Goal: Transaction & Acquisition: Purchase product/service

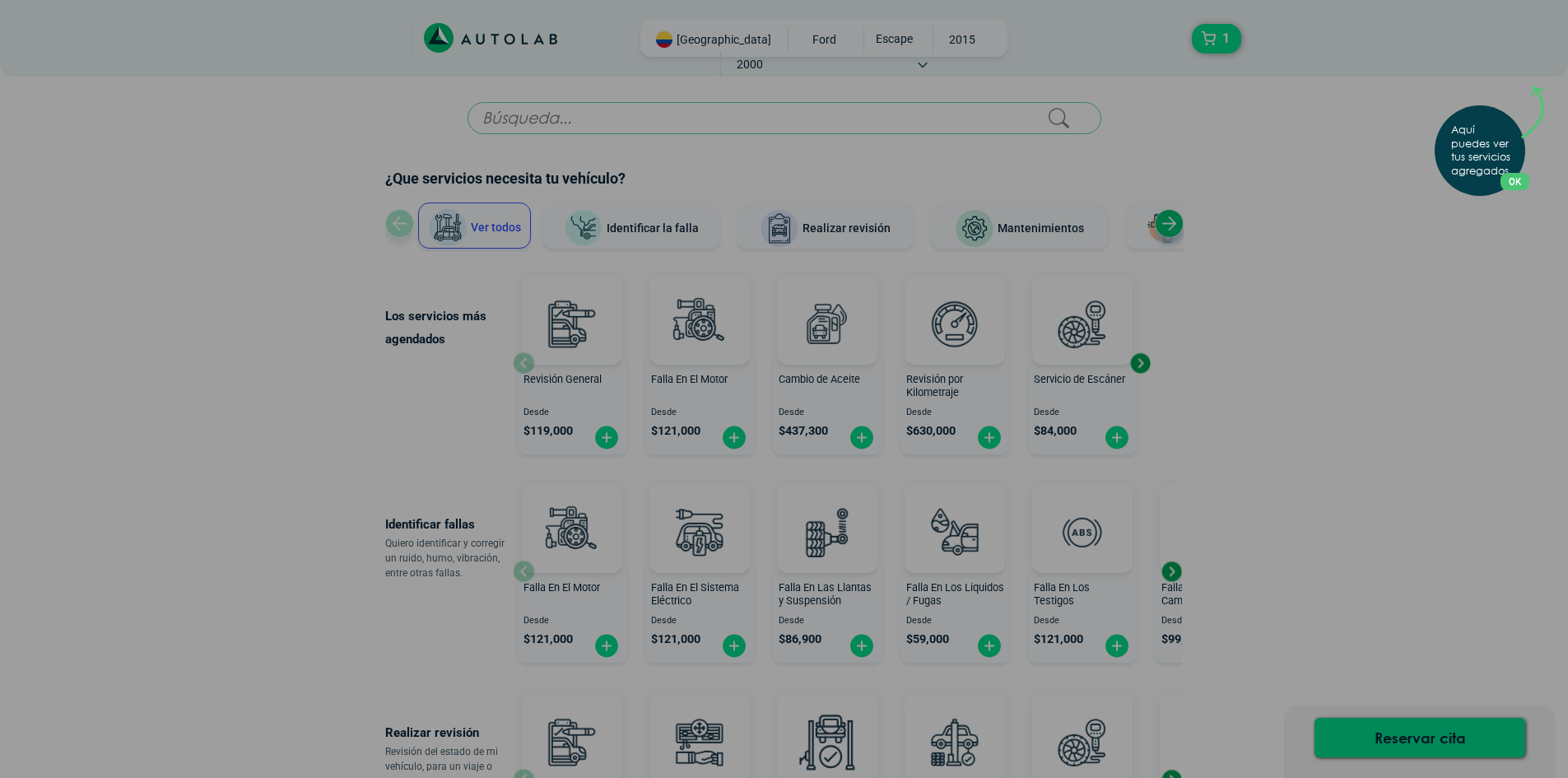
click at [1377, 153] on div "Aquí puedes ver tus servicios agregados. OK .aex,.bex{fill:none!important;strok…" at bounding box center [784, 389] width 1568 height 778
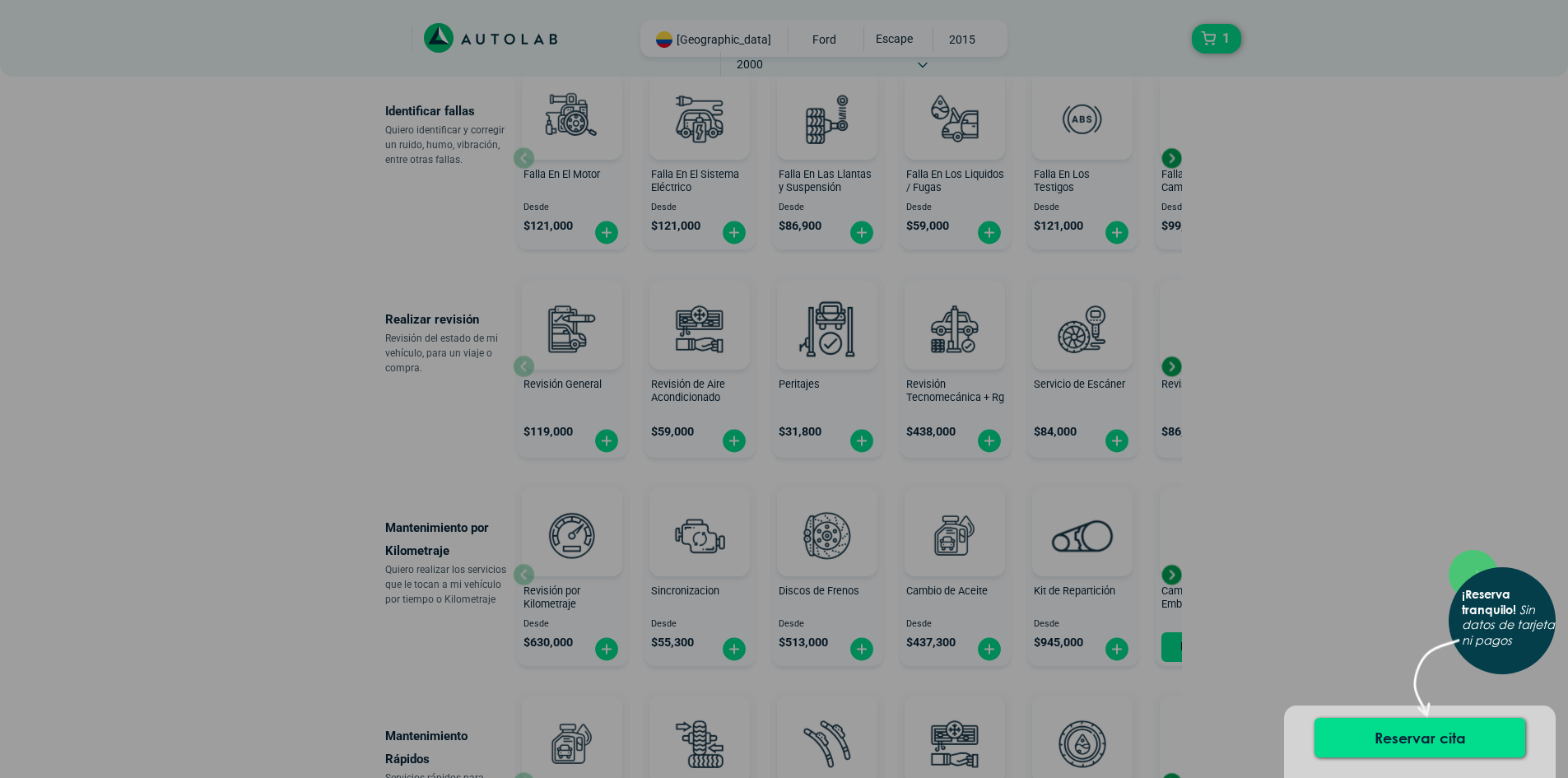
scroll to position [741, 0]
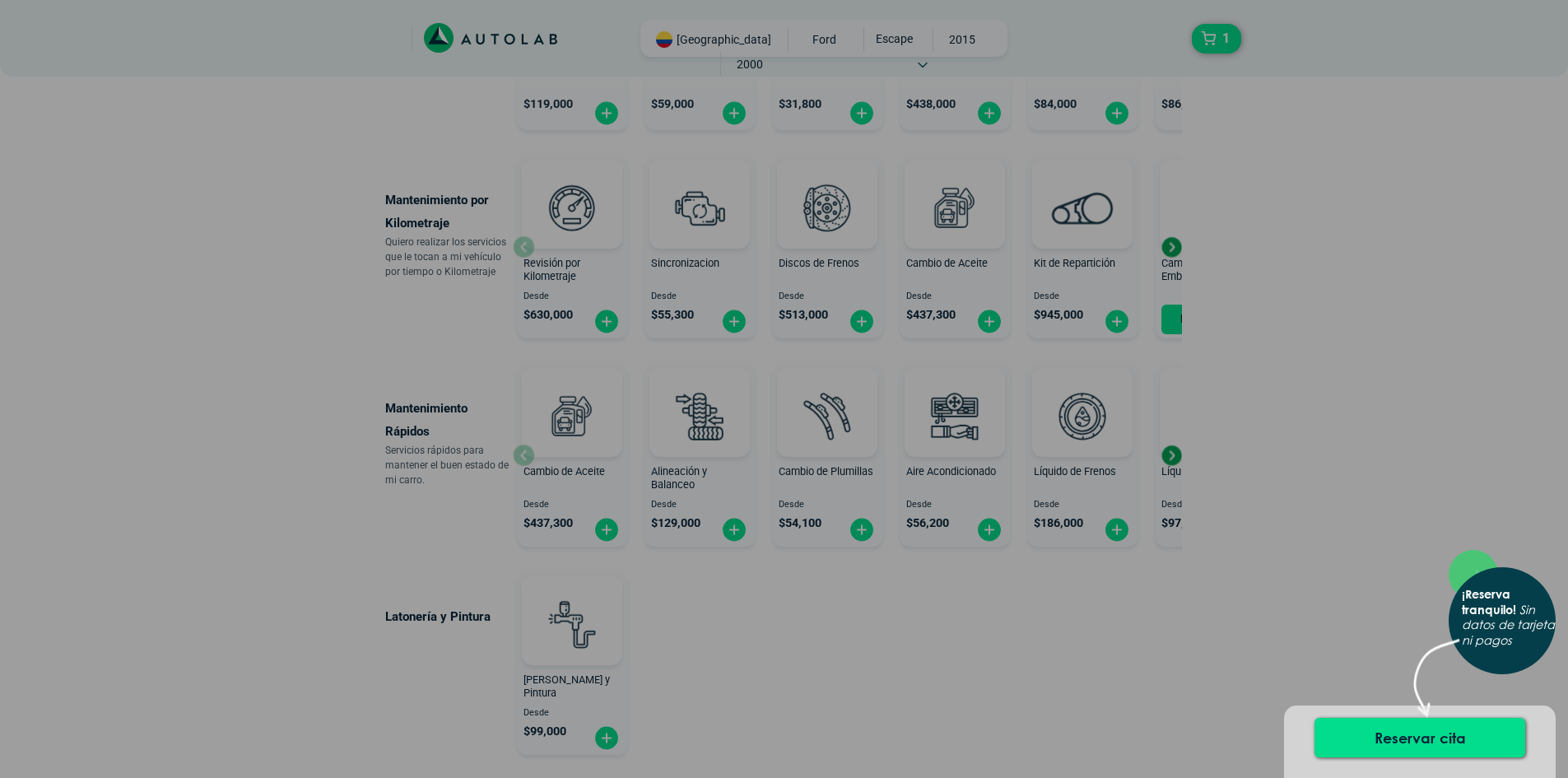
click at [1533, 504] on div "× ¡Reserva tranquilo! Sin datos de tarjeta ni pagos" at bounding box center [784, 389] width 1568 height 778
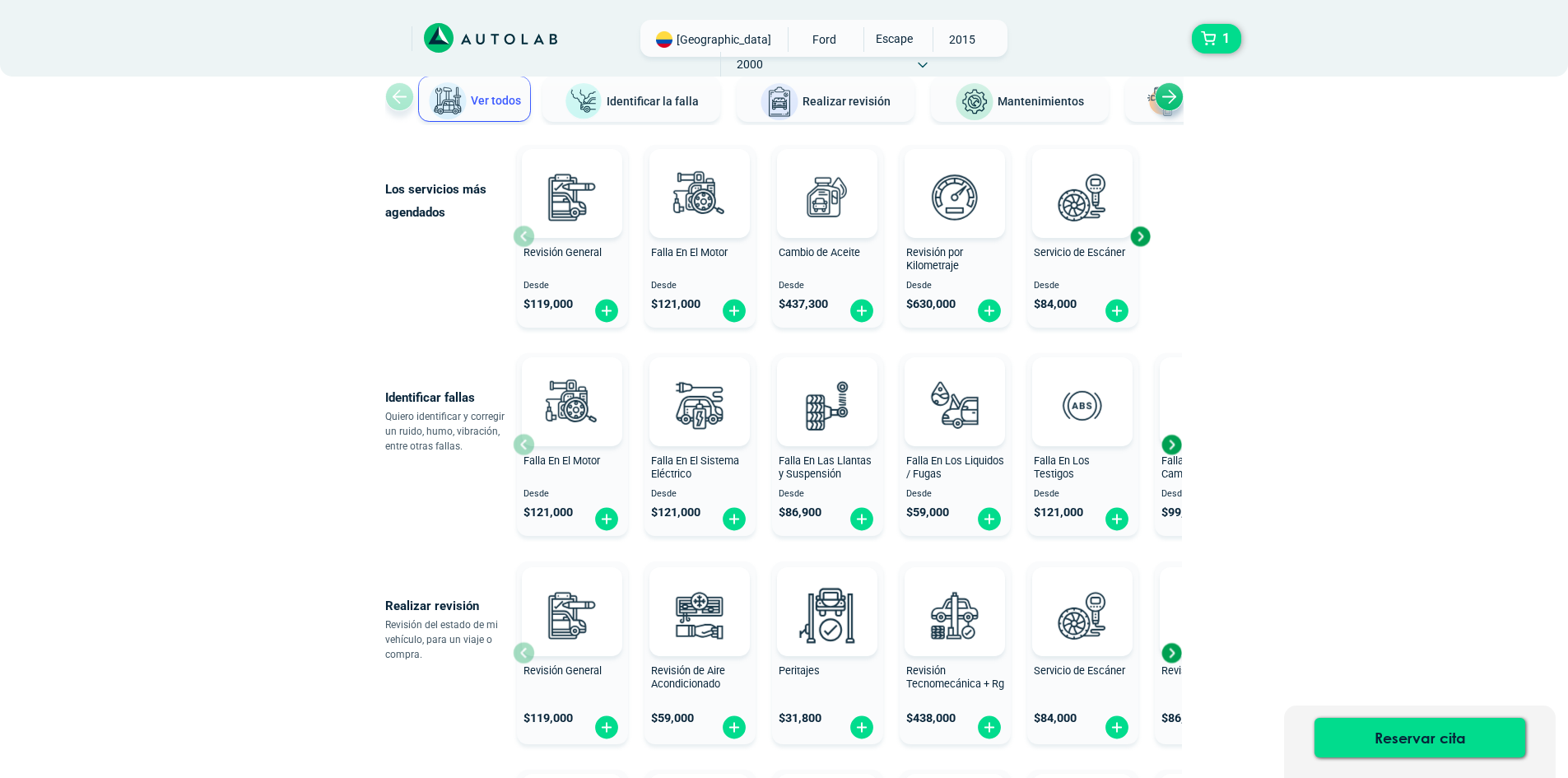
scroll to position [0, 0]
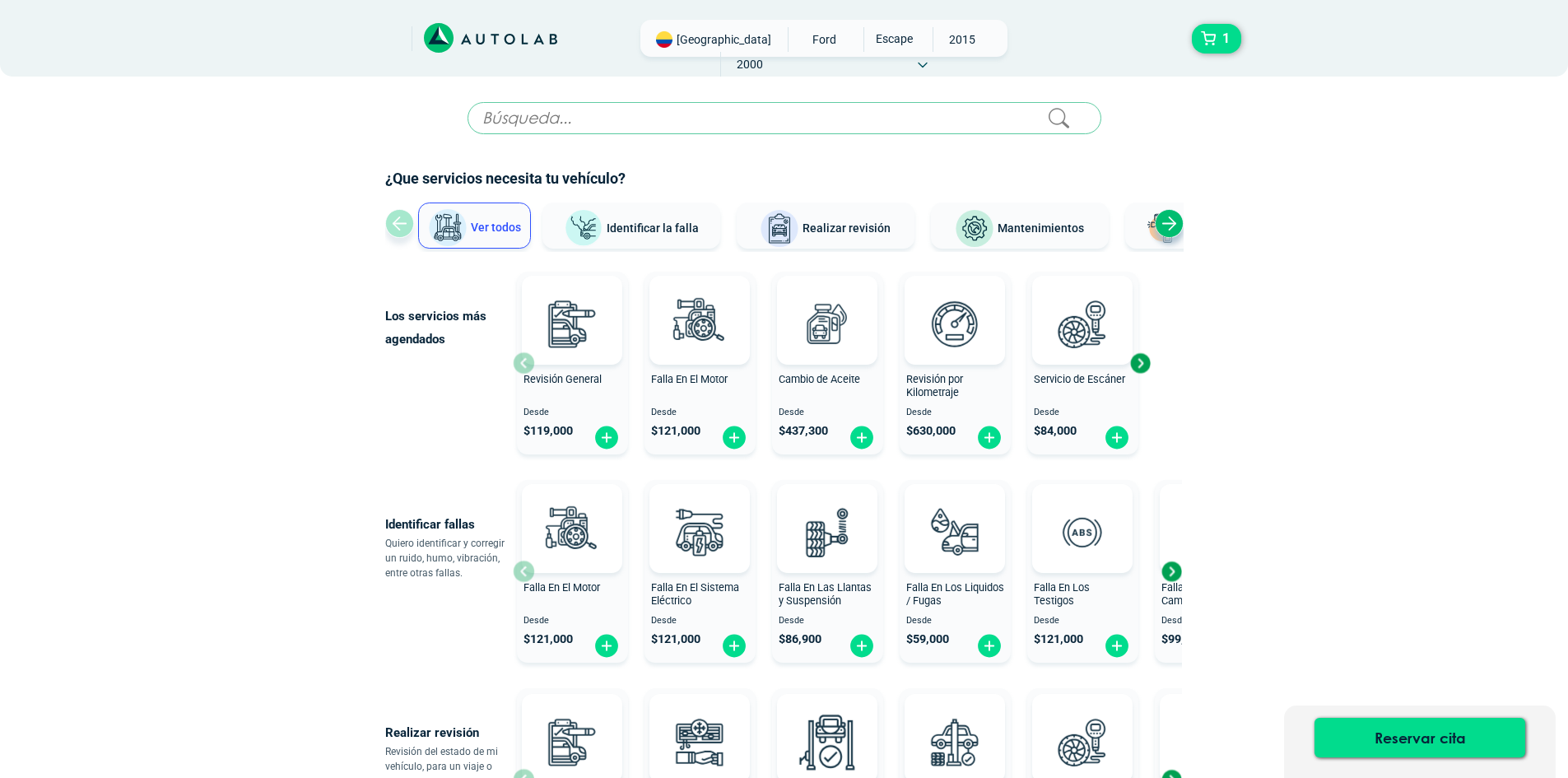
click at [1171, 220] on div "Next slide" at bounding box center [1169, 223] width 29 height 29
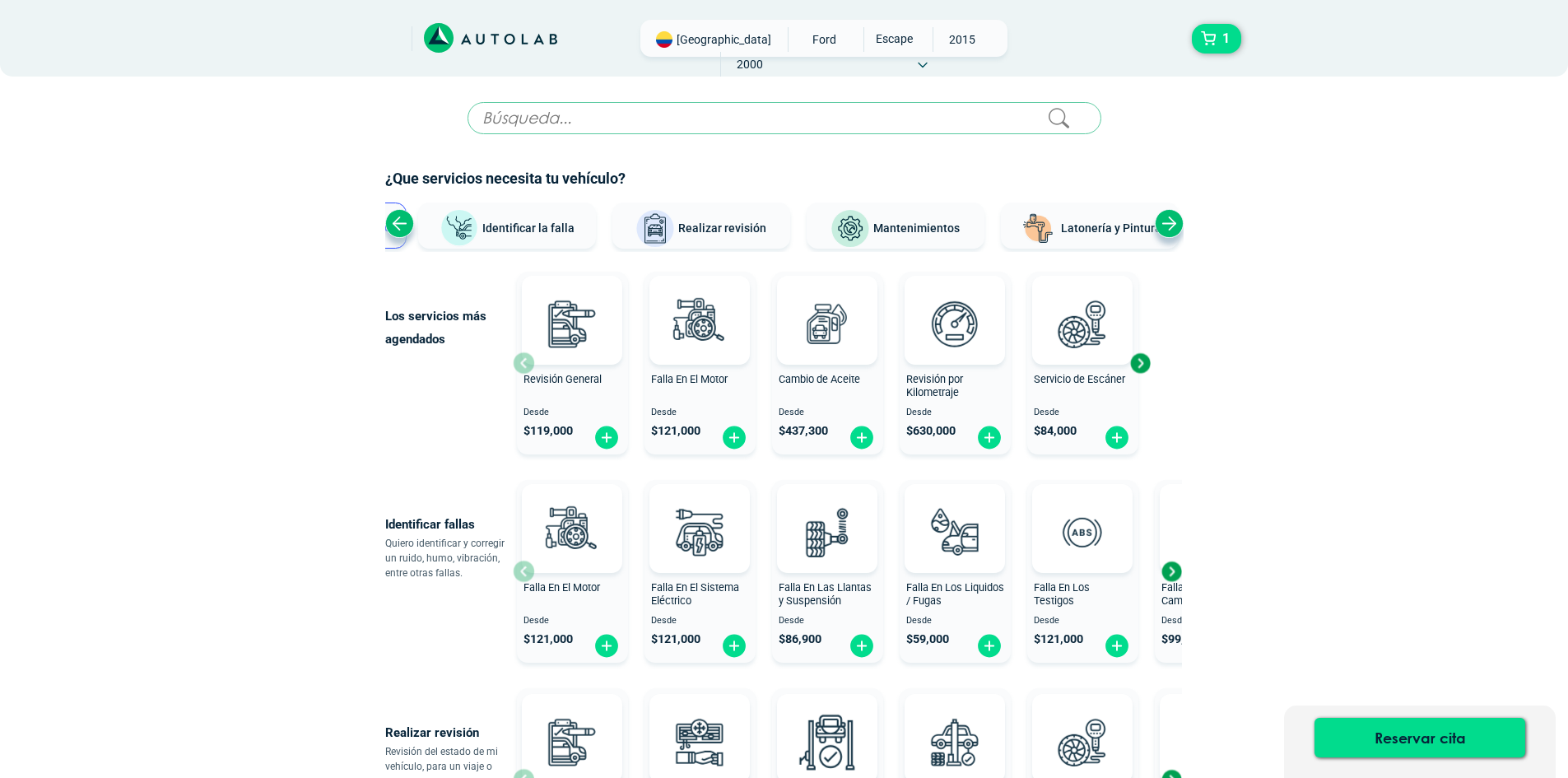
click at [1174, 220] on div "Next slide" at bounding box center [1169, 223] width 29 height 29
click at [1174, 220] on div "Ver todos Identificar la falla Realizar revisión Mantenimientos Latonería y Pin…" at bounding box center [784, 227] width 798 height 50
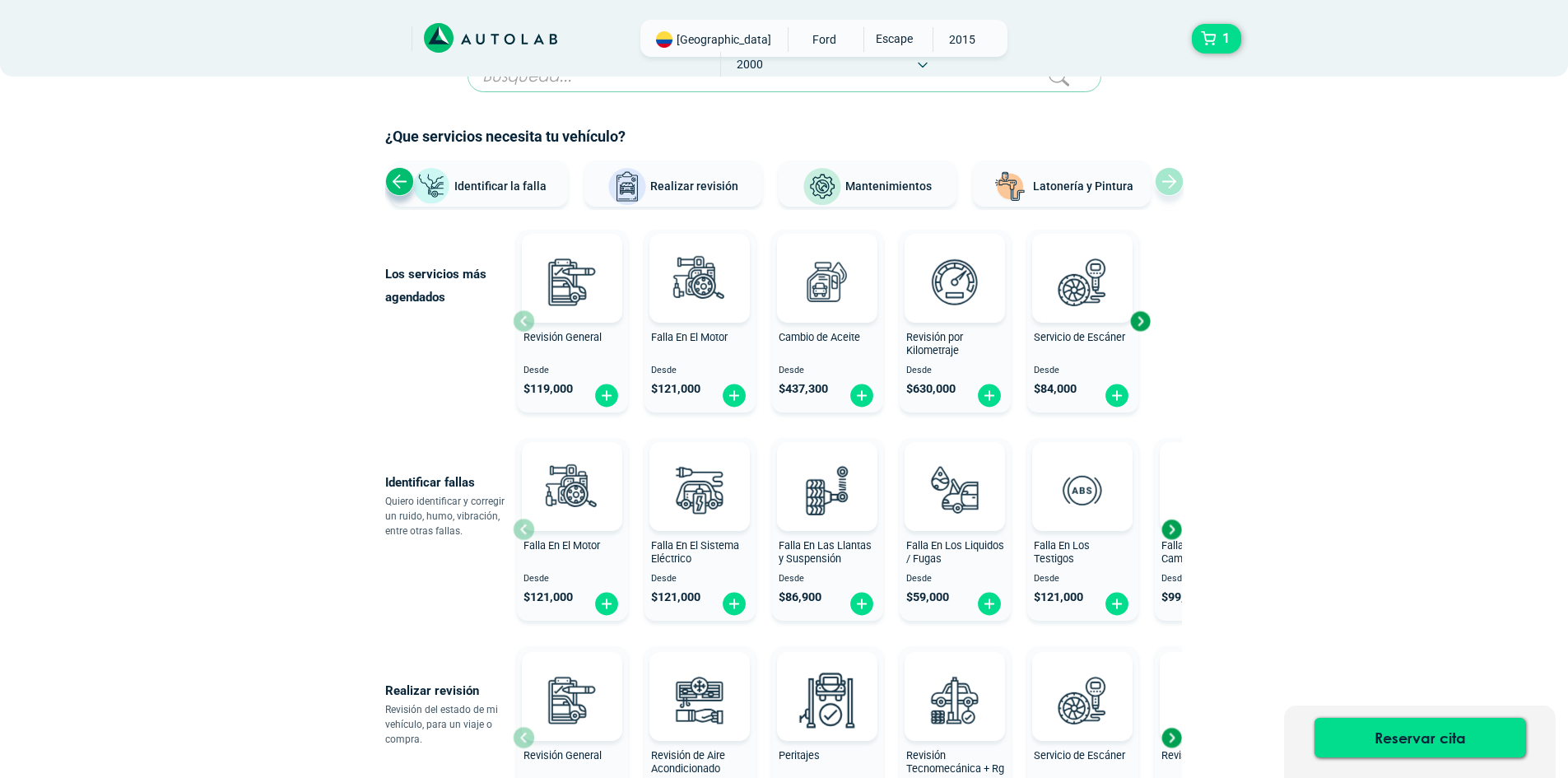
scroll to position [82, 0]
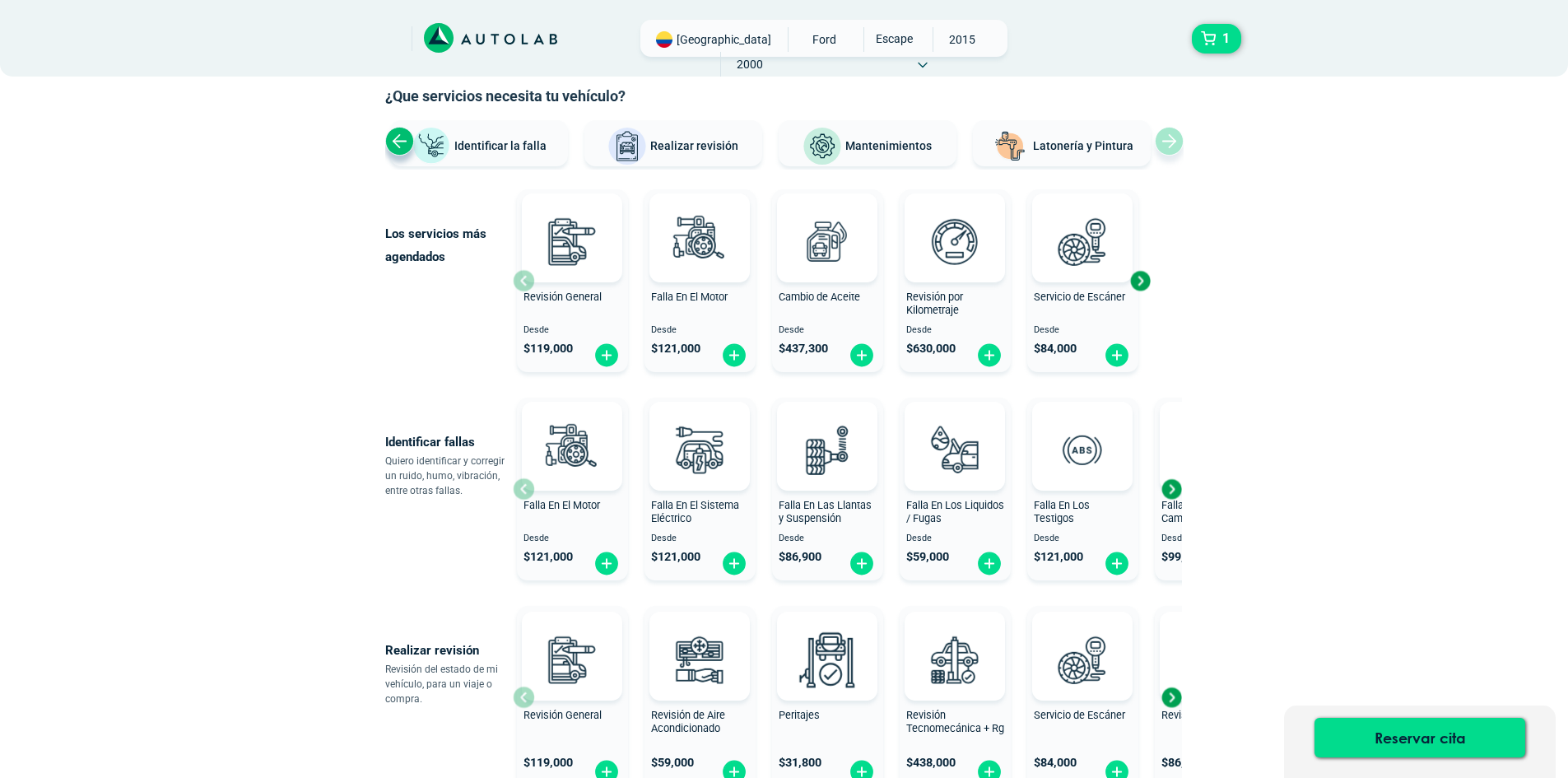
click at [1172, 490] on div "Next slide" at bounding box center [1171, 489] width 25 height 25
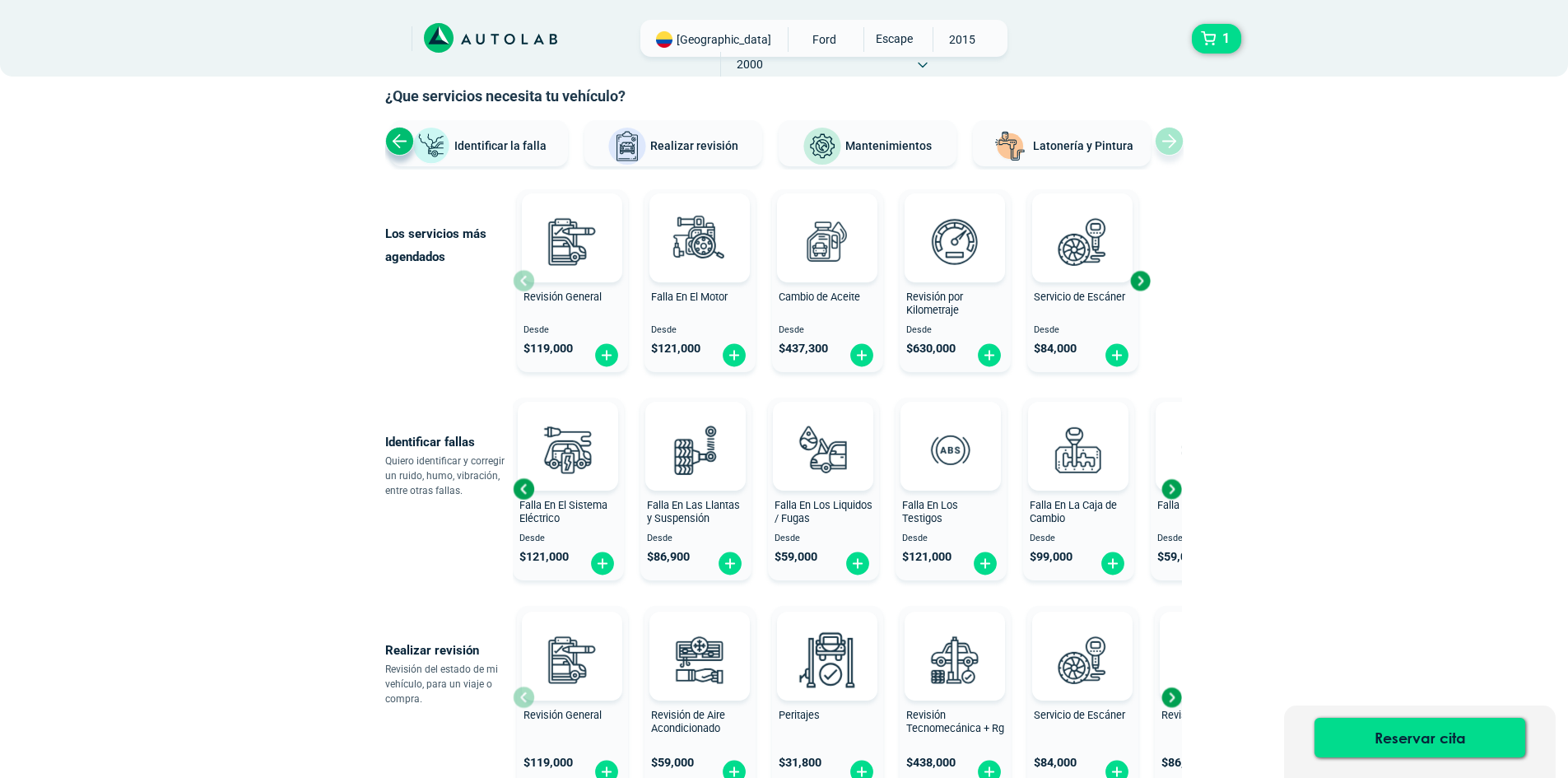
click at [1172, 490] on div "Next slide" at bounding box center [1171, 489] width 25 height 25
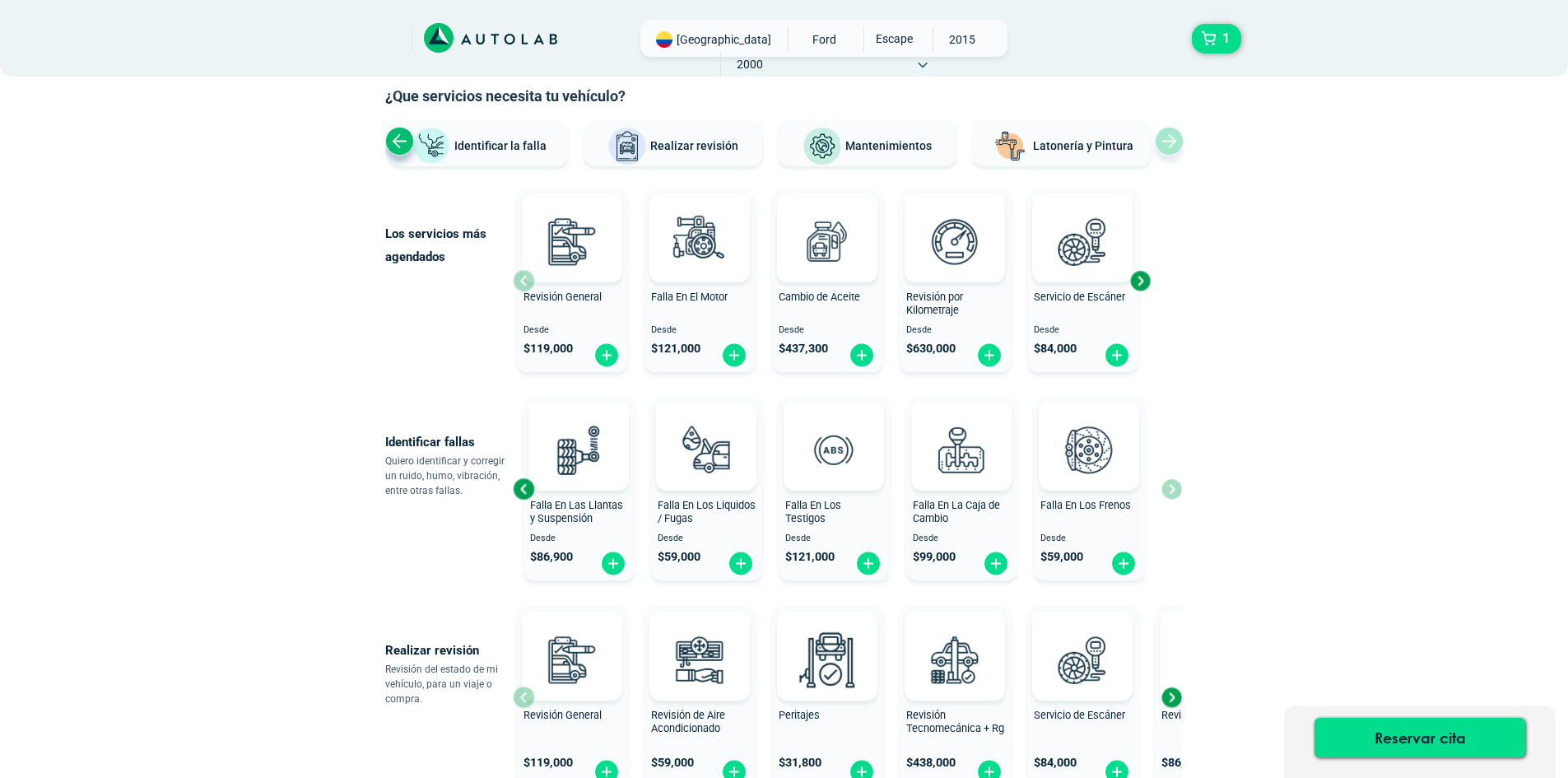
click at [1172, 490] on div "Falla En El Motor Desde $ 121,000 Falla En El Sistema Eléctrico Desde $ 121,000…" at bounding box center [847, 489] width 669 height 196
click at [523, 488] on div "Previous slide" at bounding box center [523, 489] width 25 height 25
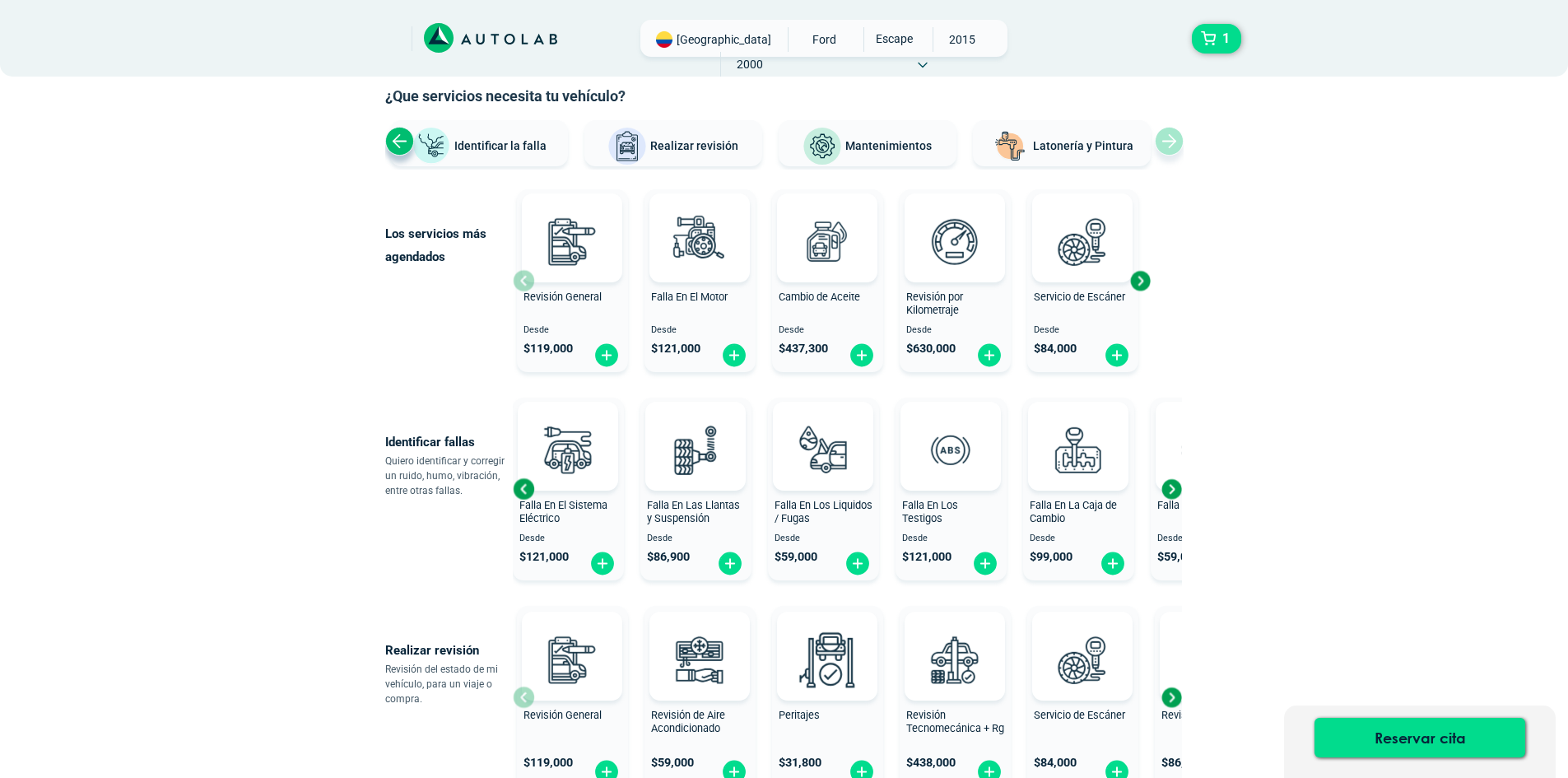
click at [523, 488] on div "Previous slide" at bounding box center [523, 489] width 25 height 25
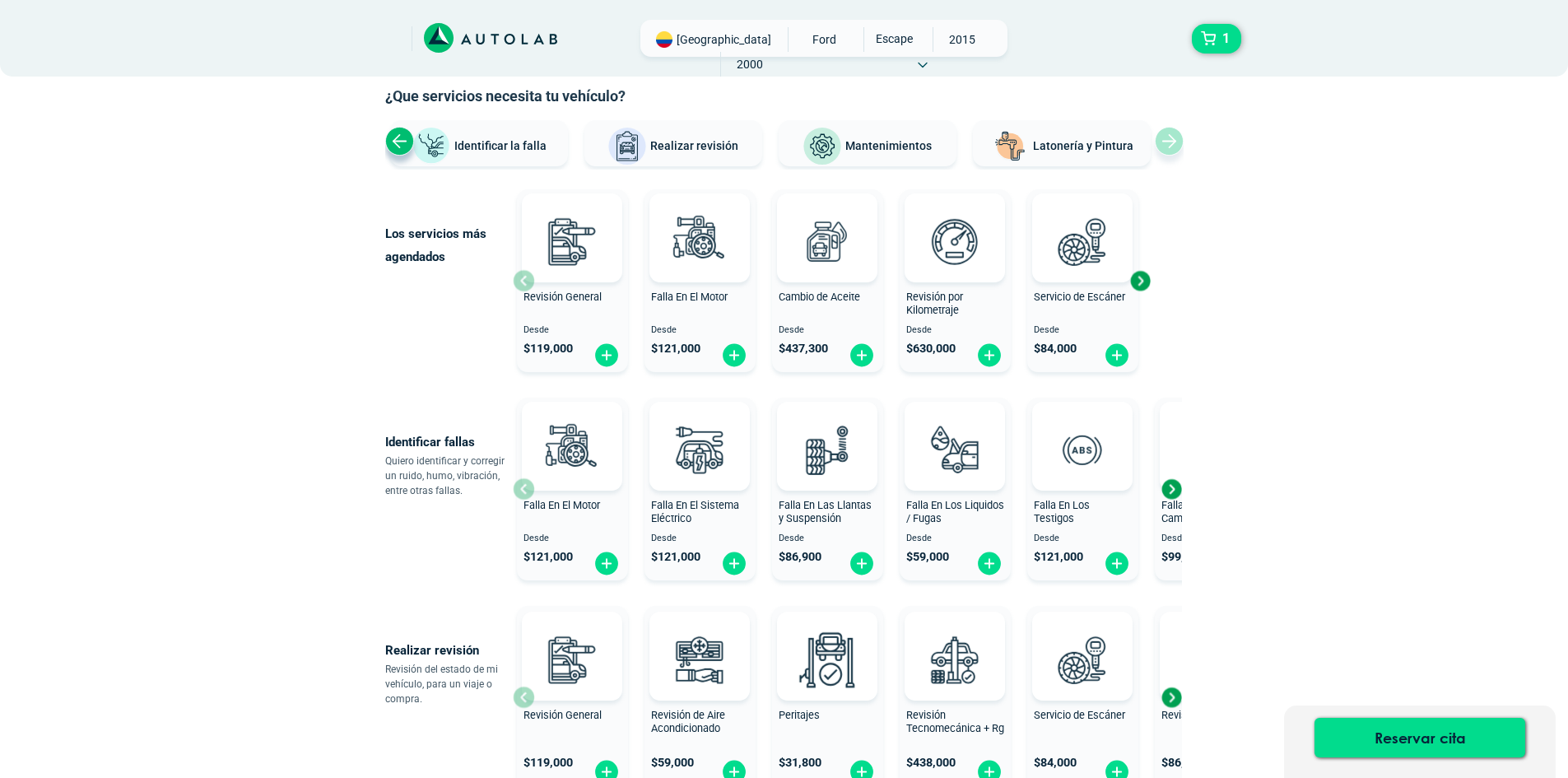
click at [523, 488] on div at bounding box center [572, 446] width 100 height 89
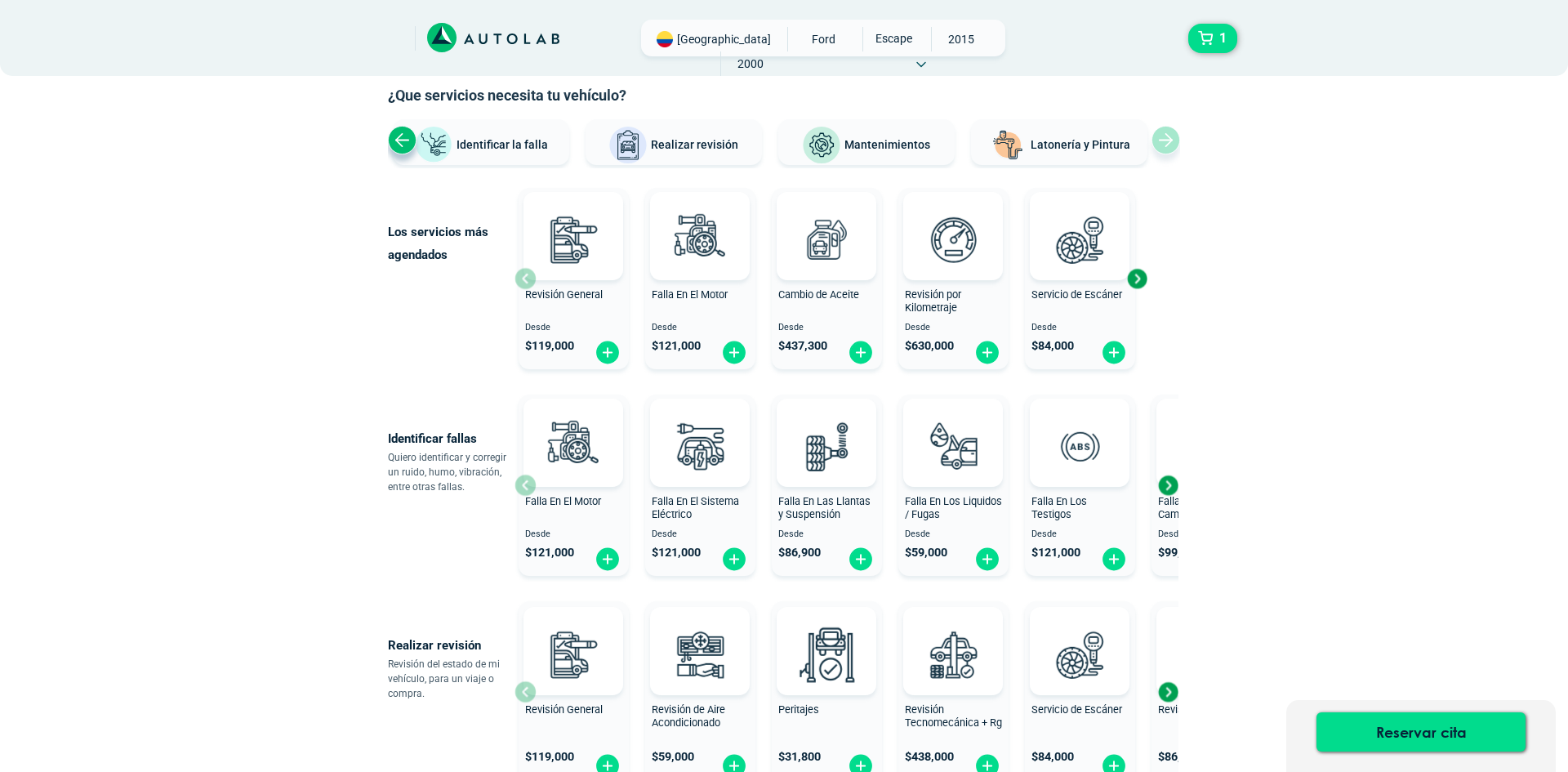
click at [0, 0] on div "1" at bounding box center [0, 0] width 0 height 0
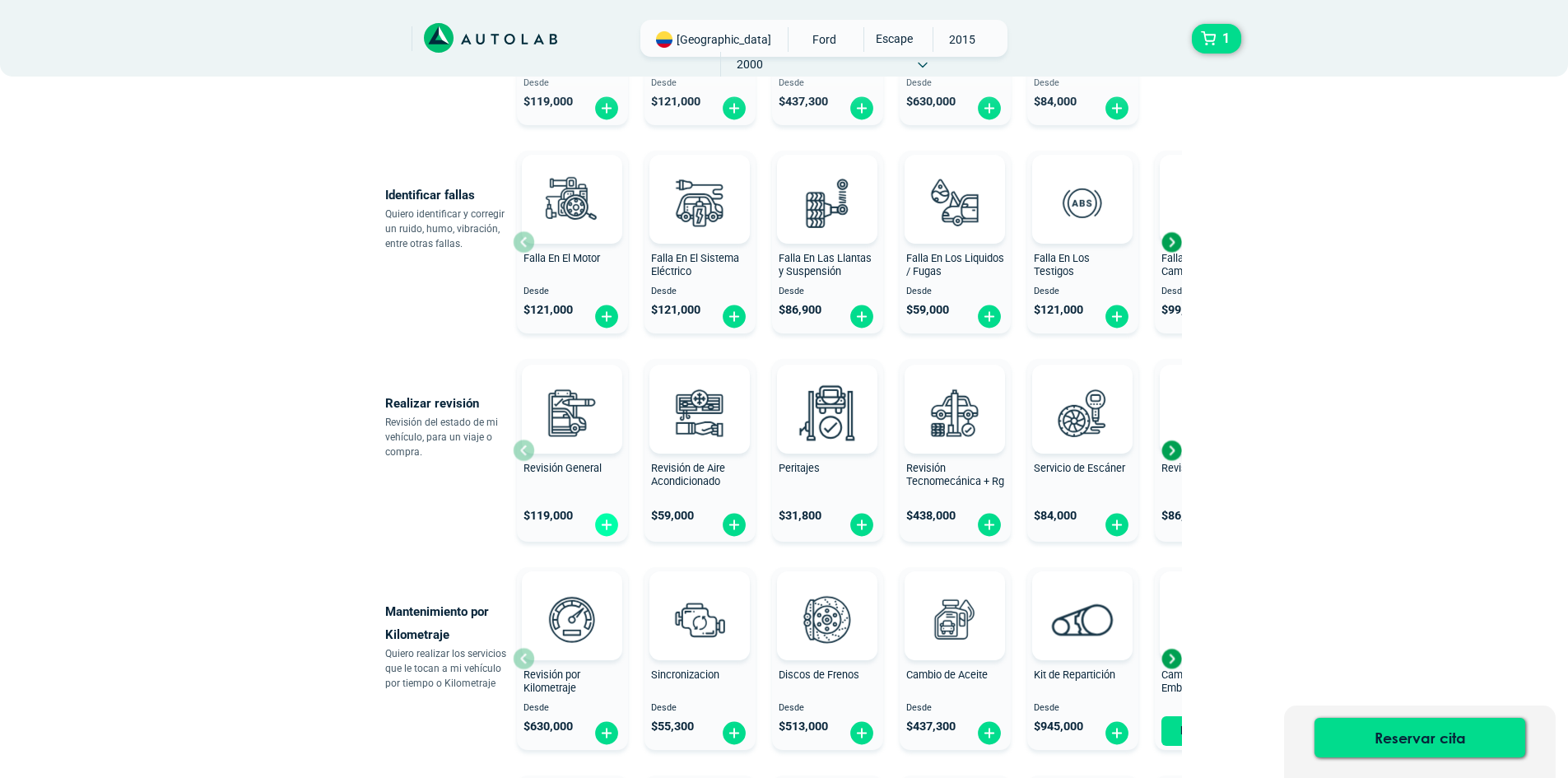
scroll to position [412, 0]
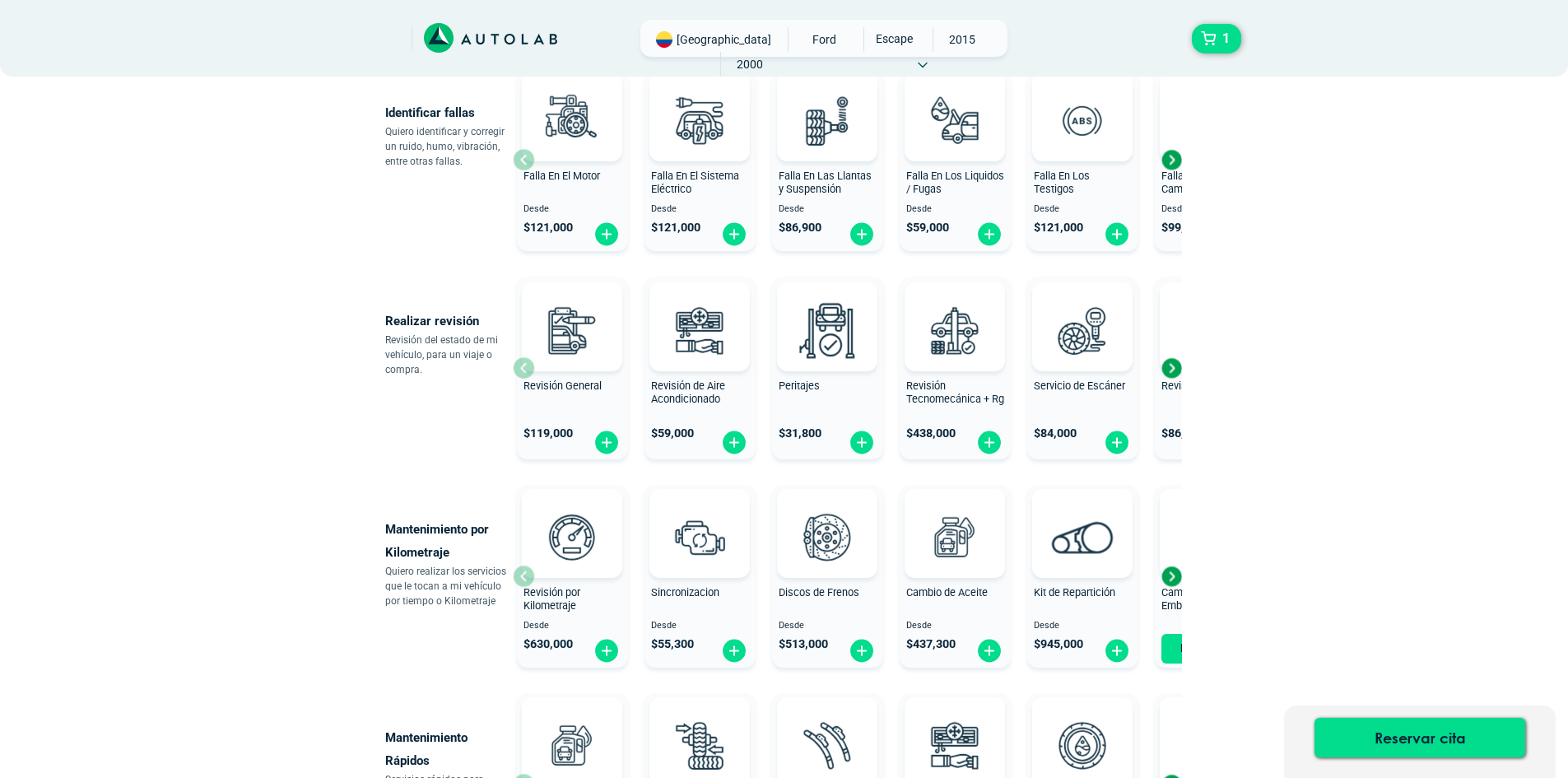
click at [1172, 577] on div "Next slide" at bounding box center [1171, 577] width 25 height 25
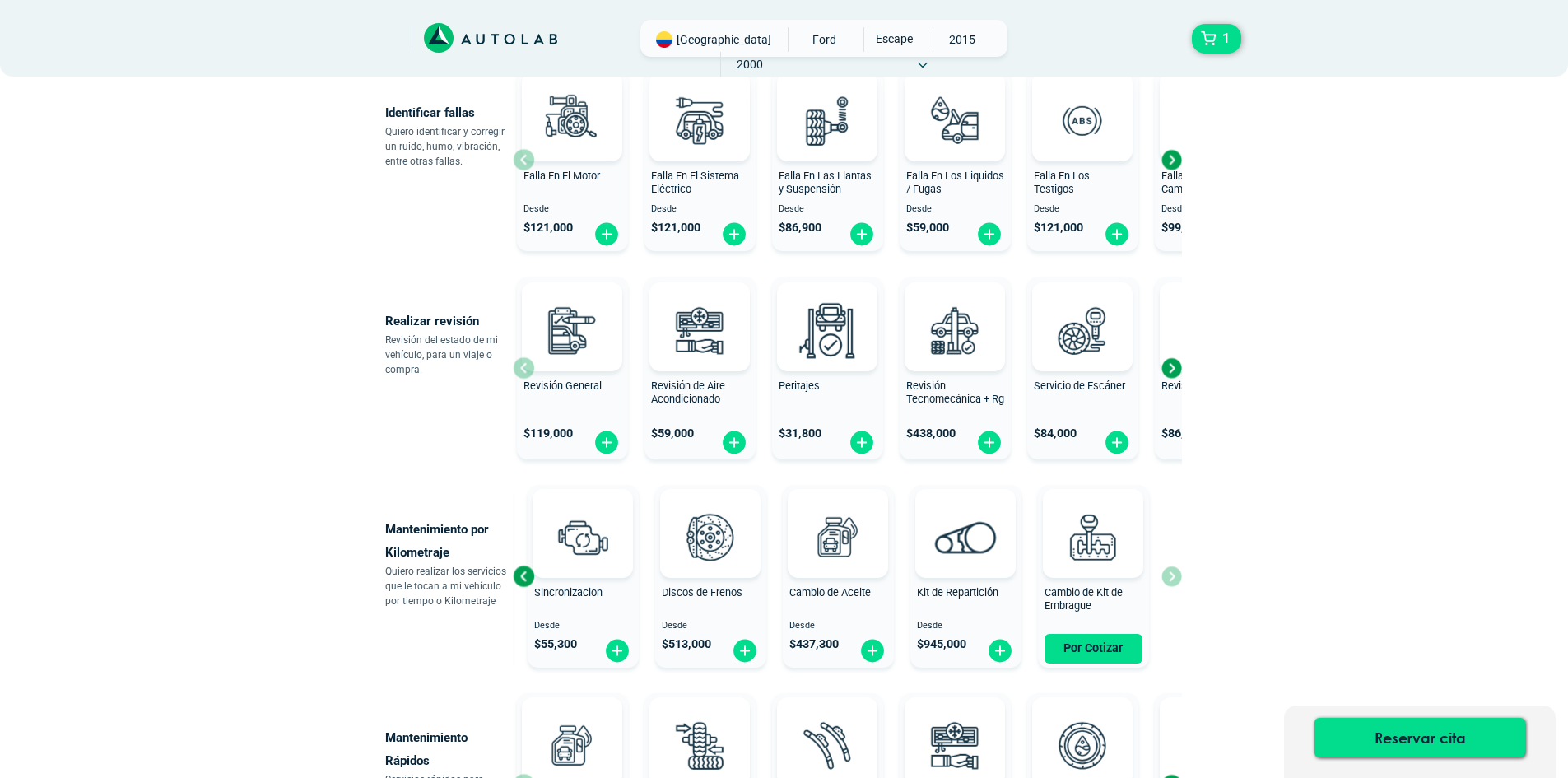
click at [1308, 546] on div "× ¡Reserva tranquilo! Sin datos de tarjeta ni pagos Aquí puedes ver tus servici…" at bounding box center [784, 411] width 1568 height 1646
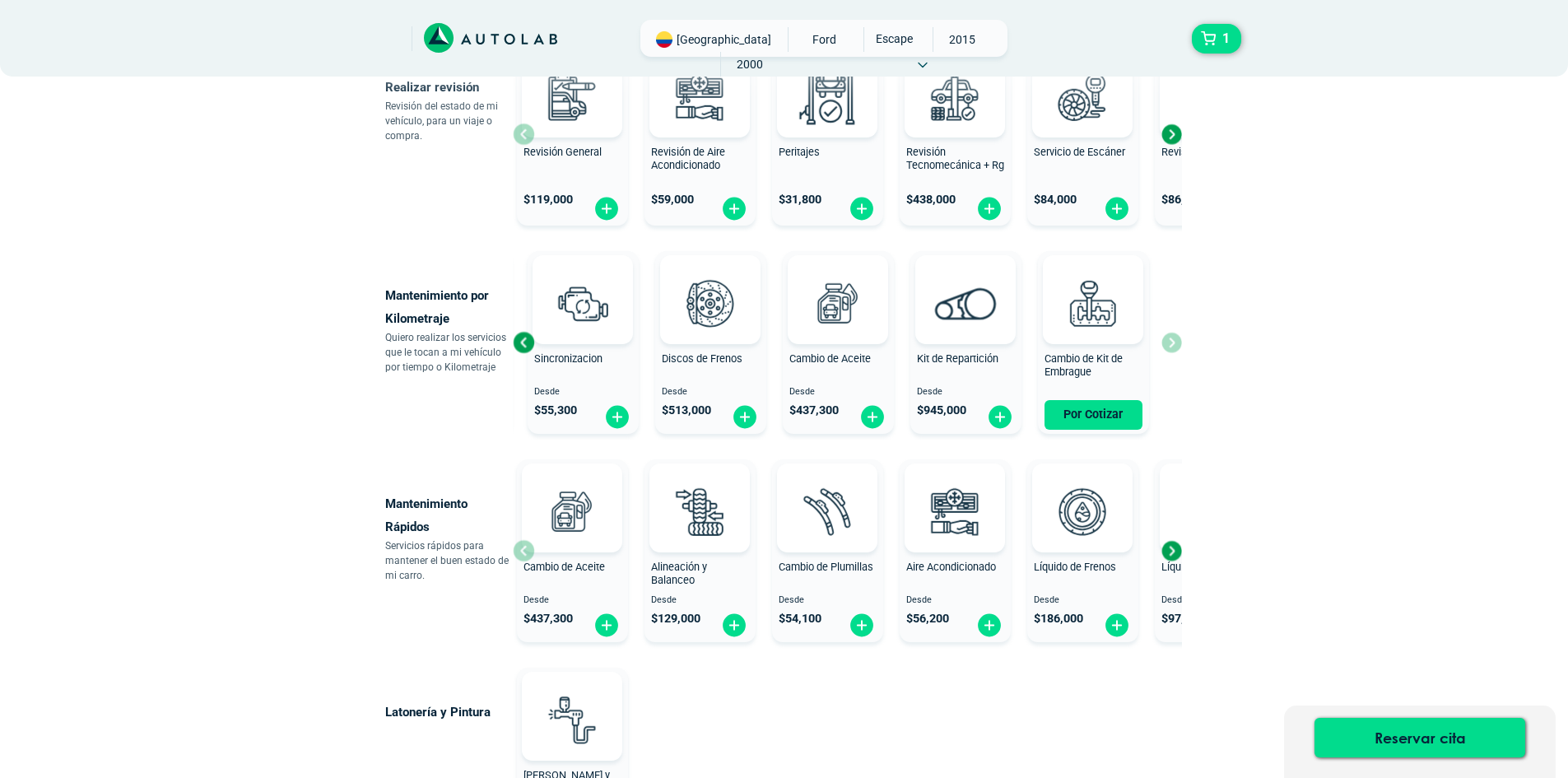
scroll to position [659, 0]
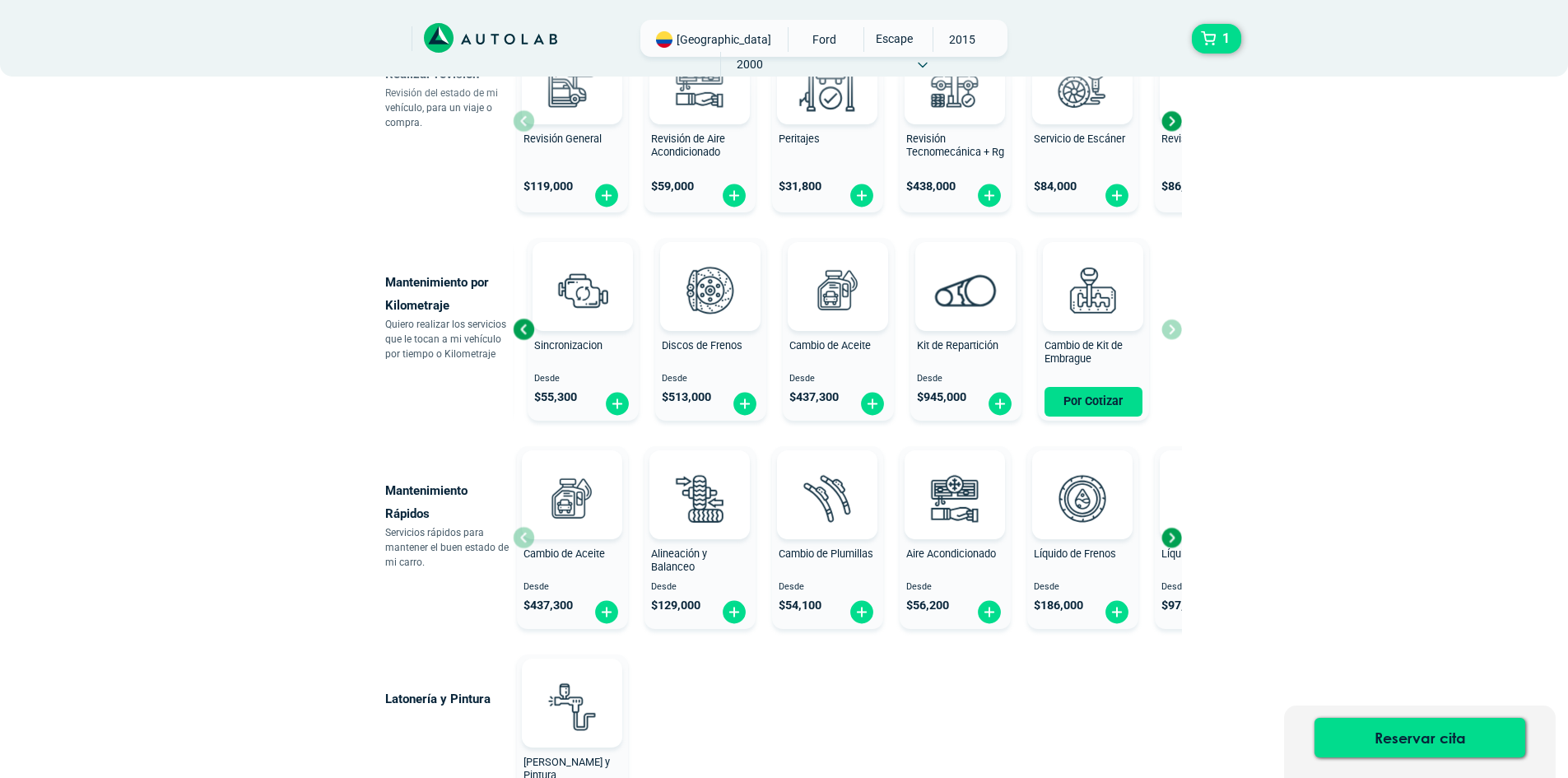
click at [1175, 538] on div "Next slide" at bounding box center [1171, 538] width 25 height 25
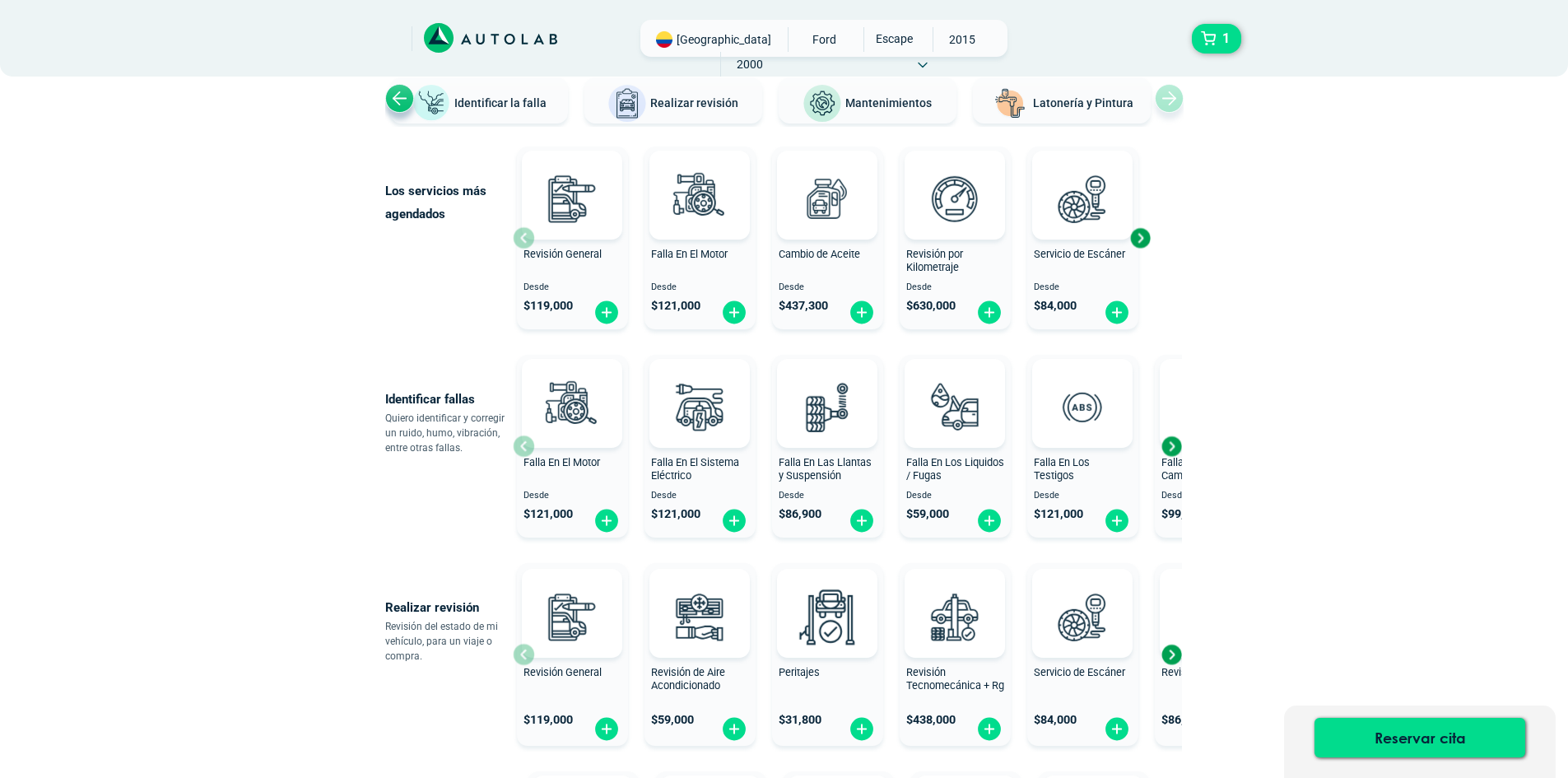
scroll to position [0, 0]
